Goal: Transaction & Acquisition: Purchase product/service

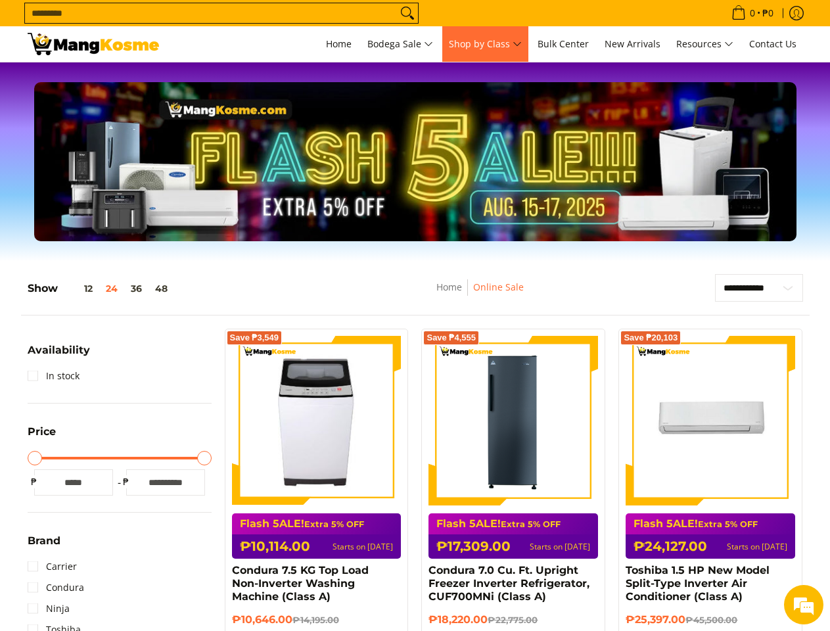
click at [485, 44] on span "Shop by Class" at bounding box center [485, 44] width 73 height 16
click at [705, 44] on span "Resources" at bounding box center [704, 44] width 57 height 16
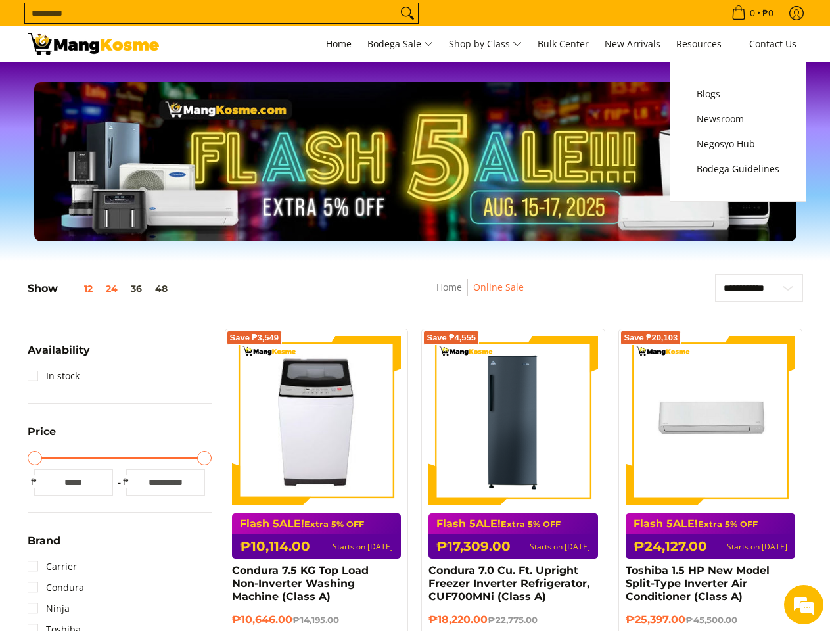
click at [79, 289] on button "12" at bounding box center [78, 288] width 41 height 11
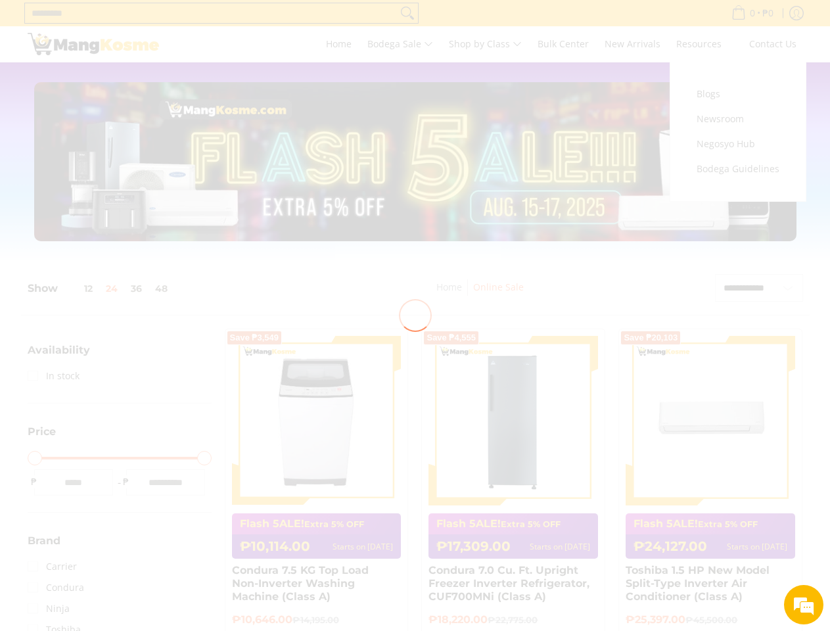
click at [112, 289] on div at bounding box center [415, 315] width 830 height 631
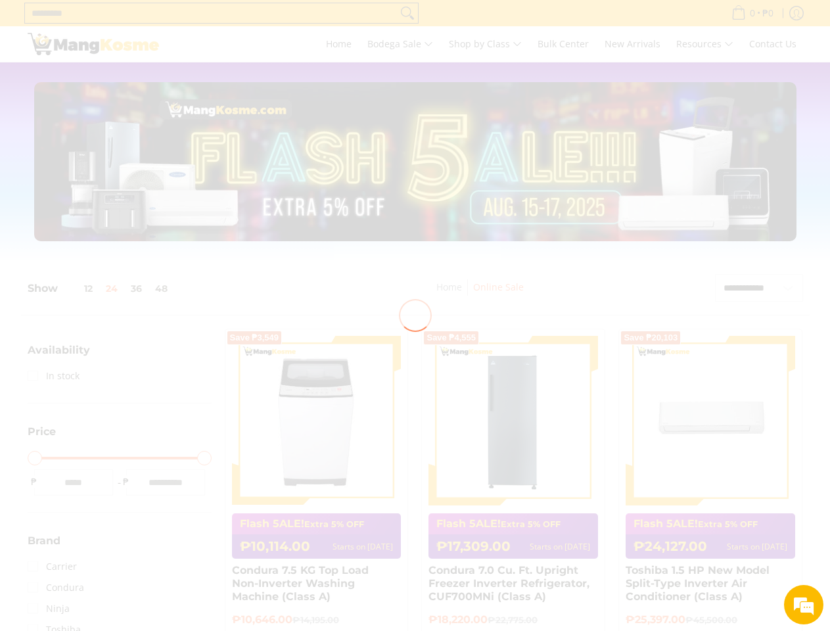
click at [137, 289] on div at bounding box center [415, 315] width 830 height 631
click at [162, 289] on div at bounding box center [415, 315] width 830 height 631
click at [804, 605] on em at bounding box center [804, 605] width 36 height 36
